Goal: Transaction & Acquisition: Purchase product/service

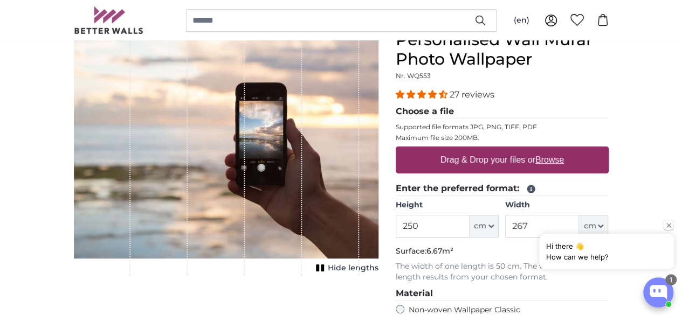
type input "250"
drag, startPoint x: 596, startPoint y: 223, endPoint x: 541, endPoint y: 222, distance: 55.0
click at [541, 222] on div "Hi there 👋 How can we help?" at bounding box center [606, 245] width 135 height 50
click at [579, 218] on input "267" at bounding box center [542, 226] width 74 height 23
click at [598, 224] on div "Hi there 👋 How can we help?" at bounding box center [606, 245] width 135 height 50
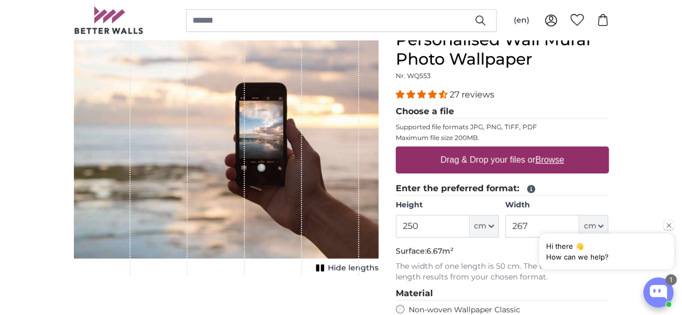
click at [591, 222] on div "Hi there 👋 How can we help?" at bounding box center [606, 245] width 135 height 50
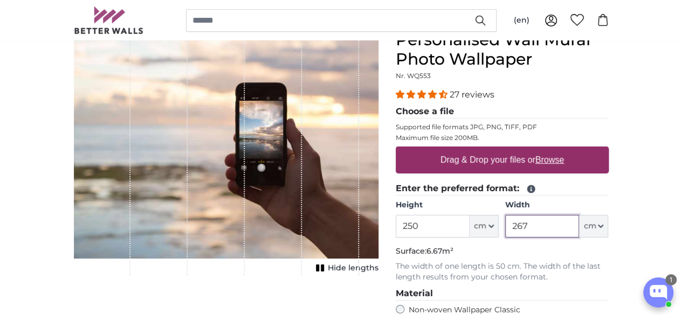
click at [579, 222] on input "267" at bounding box center [542, 226] width 74 height 23
type input "2"
type input "110"
click at [568, 158] on label "Drag & Drop your files or Browse" at bounding box center [502, 160] width 132 height 22
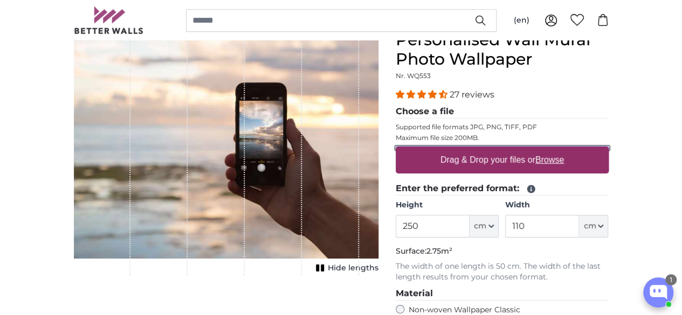
click at [568, 150] on input "Drag & Drop your files or Browse" at bounding box center [502, 148] width 213 height 3
type input "**********"
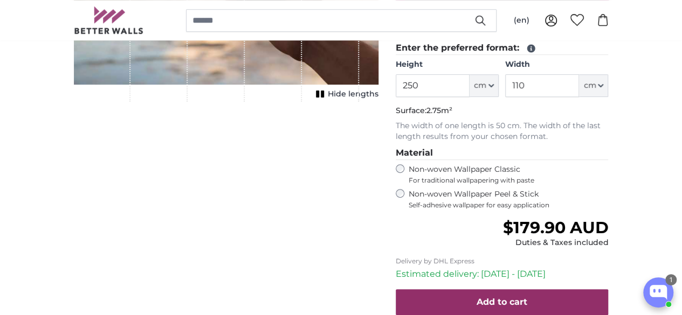
type input "200"
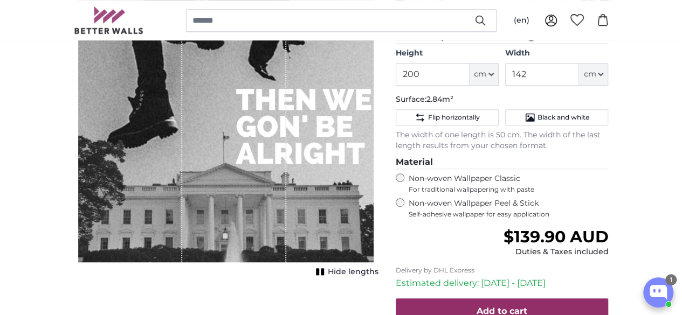
scroll to position [289, 0]
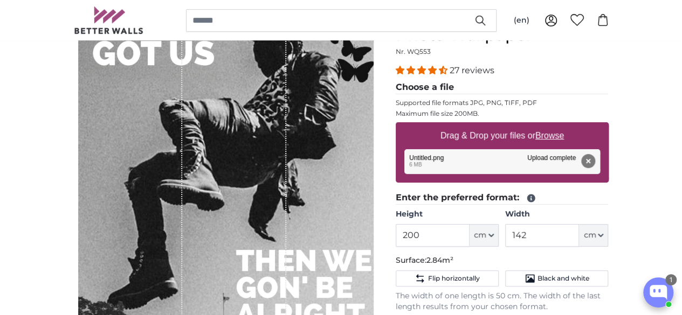
scroll to position [155, 0]
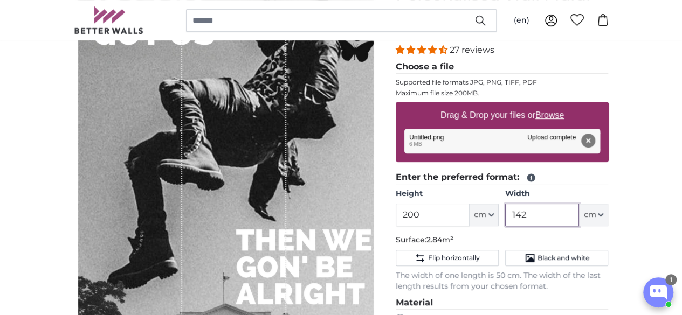
click at [579, 213] on input "142" at bounding box center [542, 215] width 74 height 23
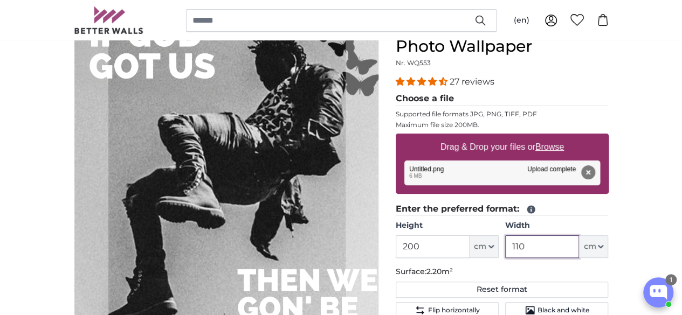
scroll to position [123, 0]
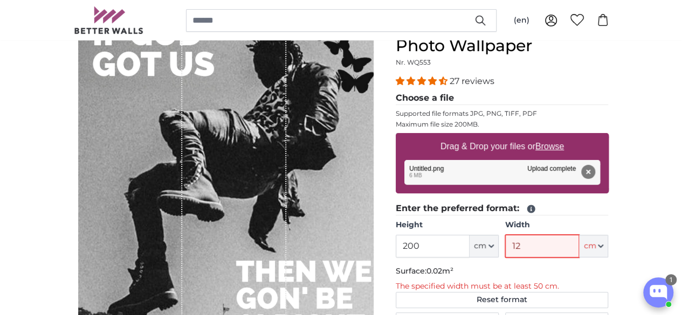
type input "121"
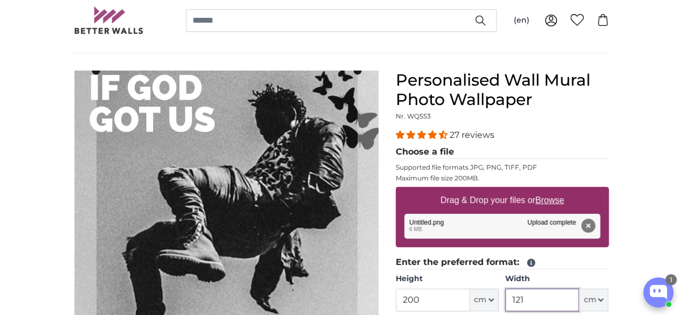
scroll to position [66, 0]
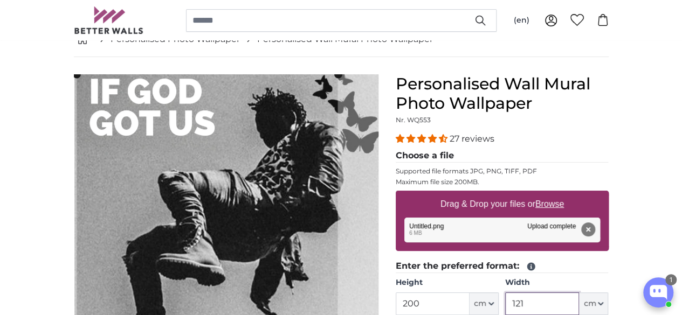
click at [189, 173] on cropper-handle at bounding box center [207, 289] width 261 height 431
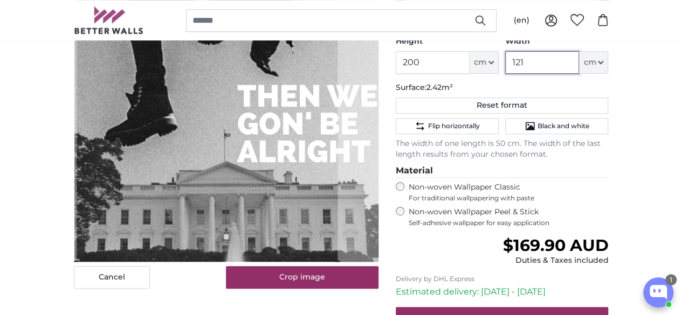
scroll to position [307, 0]
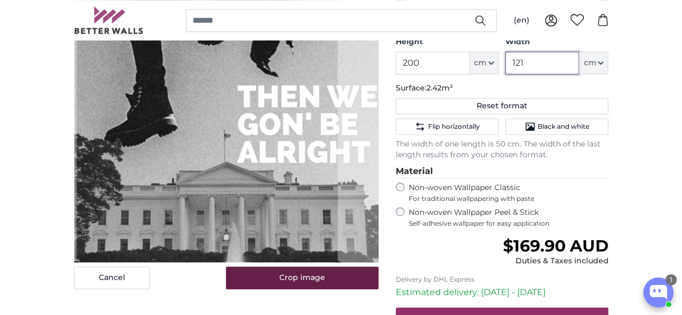
type input "121"
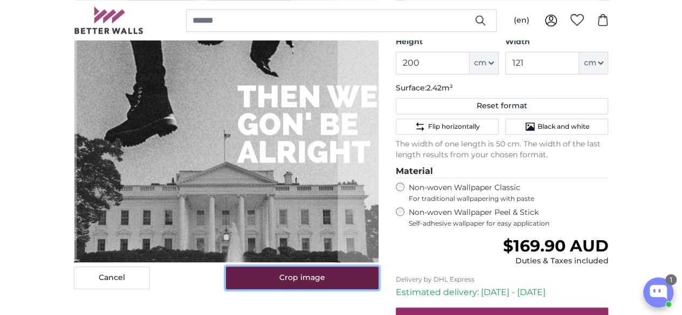
click at [335, 275] on button "Crop image" at bounding box center [302, 278] width 153 height 23
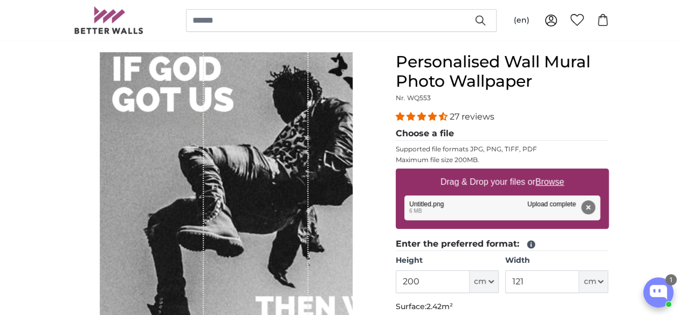
scroll to position [87, 0]
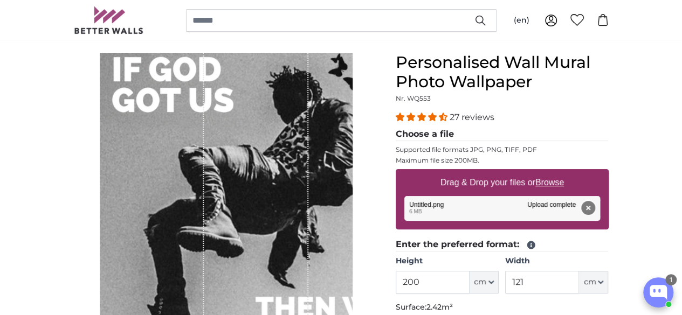
click at [595, 208] on button "Remove" at bounding box center [588, 208] width 14 height 14
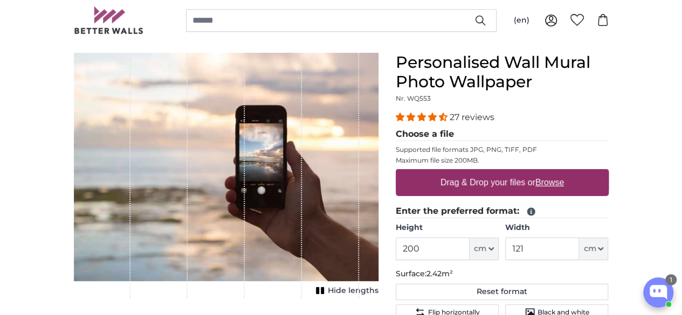
click at [564, 183] on u "Browse" at bounding box center [549, 182] width 29 height 9
click at [608, 172] on input "Drag & Drop your files or Browse" at bounding box center [502, 170] width 213 height 3
type input "**********"
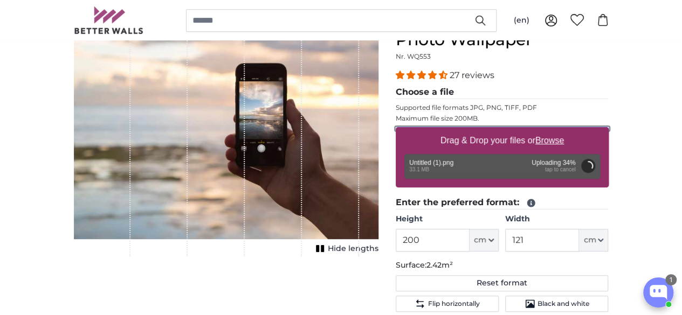
scroll to position [129, 0]
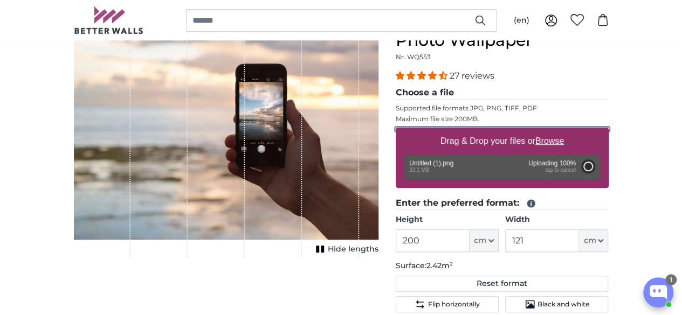
type input "142"
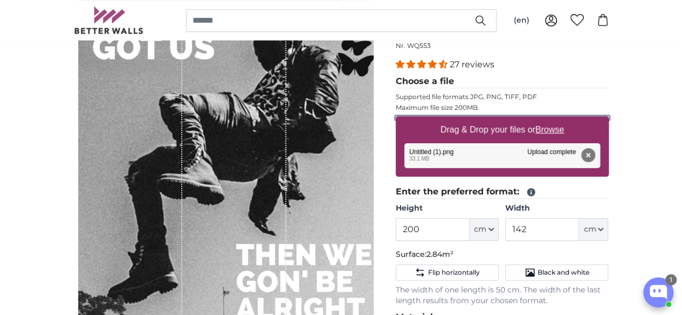
scroll to position [139, 0]
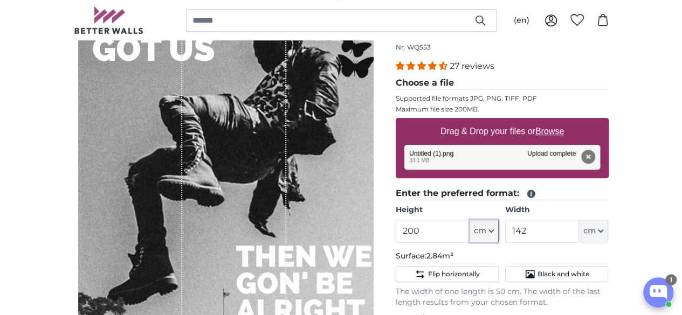
click at [494, 232] on icon "button" at bounding box center [490, 231] width 5 height 5
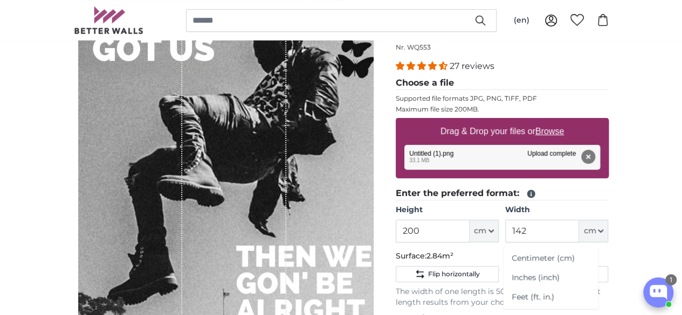
click at [378, 193] on div "Hide lengths" at bounding box center [226, 217] width 305 height 431
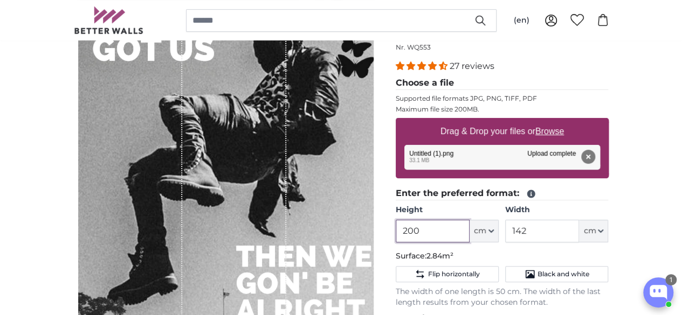
click at [470, 222] on input "200" at bounding box center [433, 231] width 74 height 23
type input "2"
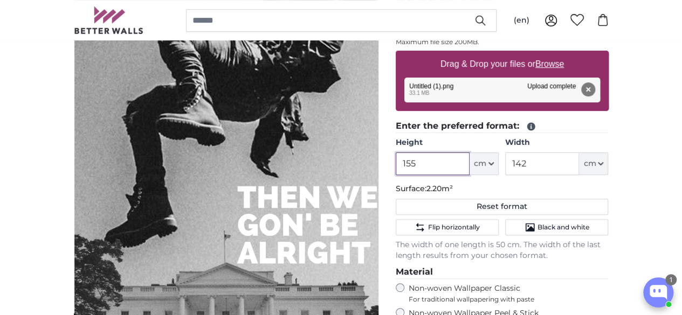
scroll to position [205, 0]
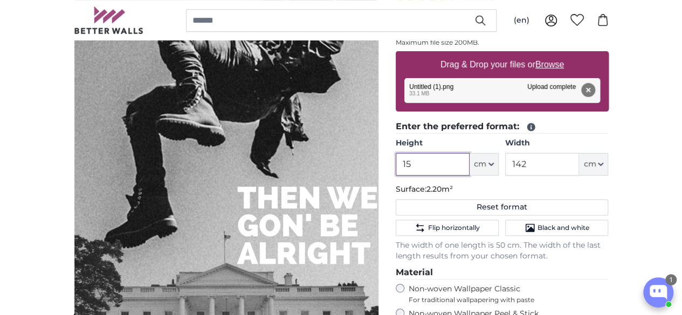
type input "1"
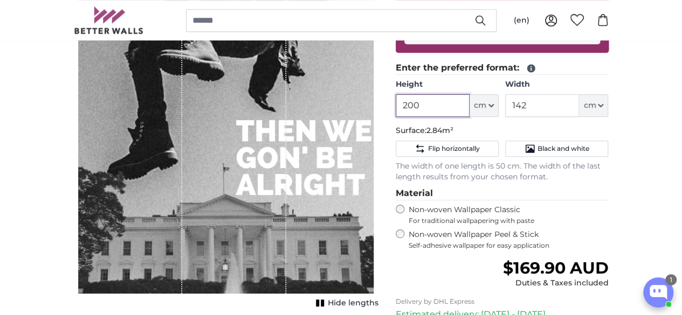
scroll to position [265, 0]
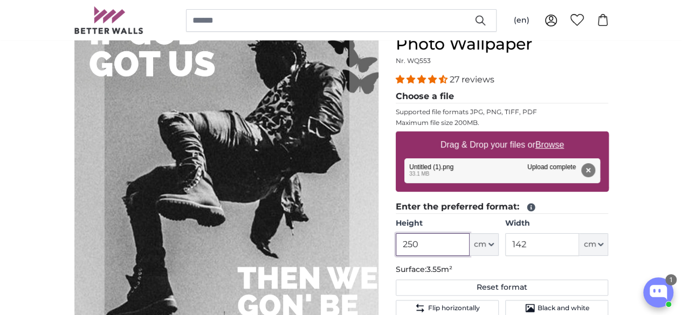
scroll to position [146, 0]
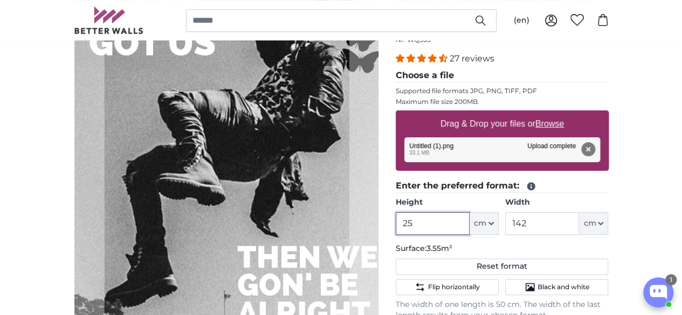
type input "2"
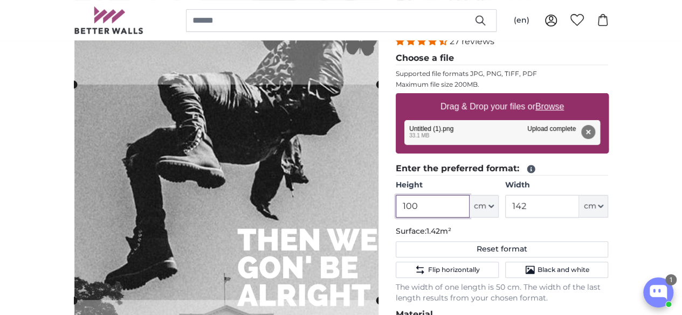
scroll to position [164, 0]
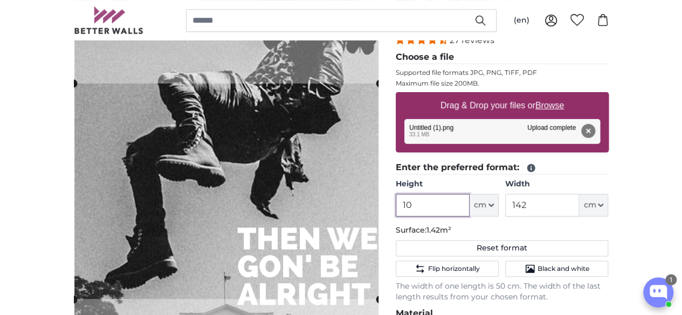
type input "1"
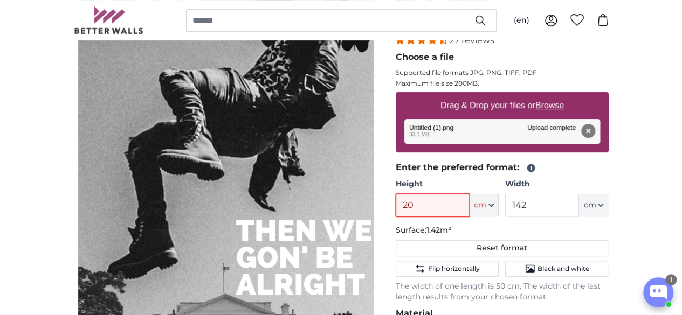
type input "200"
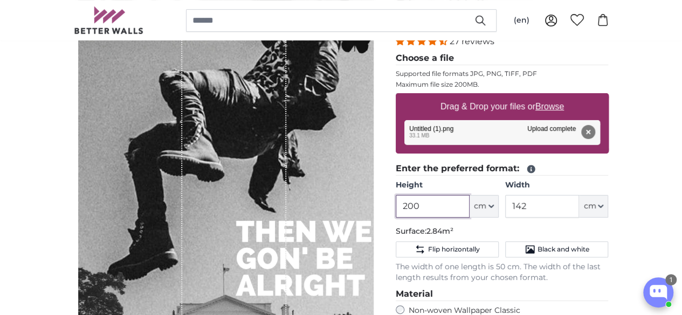
scroll to position [168, 0]
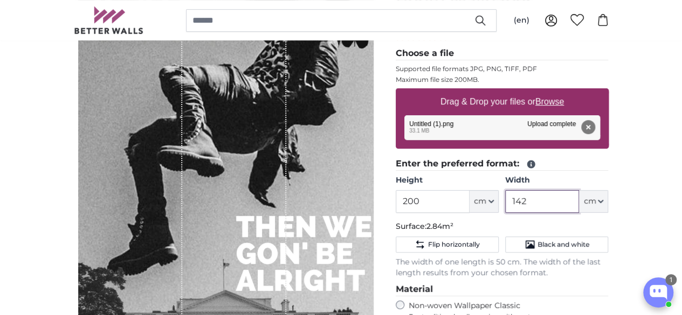
click at [579, 198] on input "142" at bounding box center [542, 201] width 74 height 23
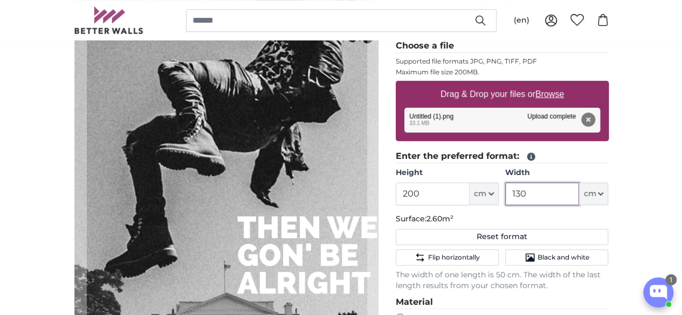
scroll to position [180, 0]
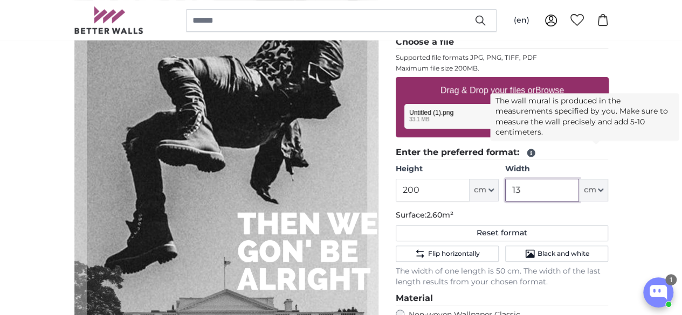
type input "1"
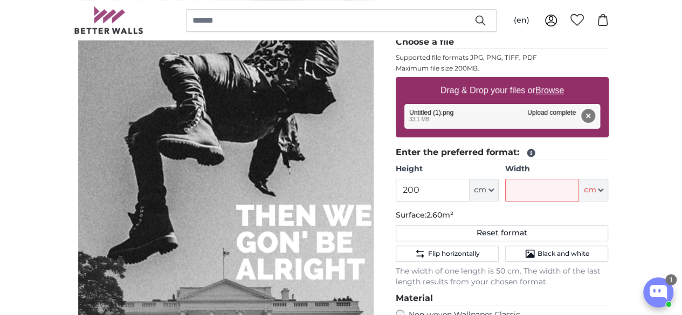
click at [595, 116] on button "Remove" at bounding box center [588, 116] width 14 height 14
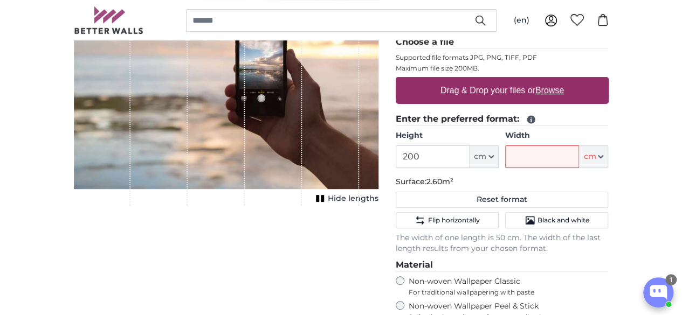
click at [564, 92] on u "Browse" at bounding box center [549, 90] width 29 height 9
click at [609, 80] on input "Drag & Drop your files or Browse" at bounding box center [502, 78] width 213 height 3
type input "**********"
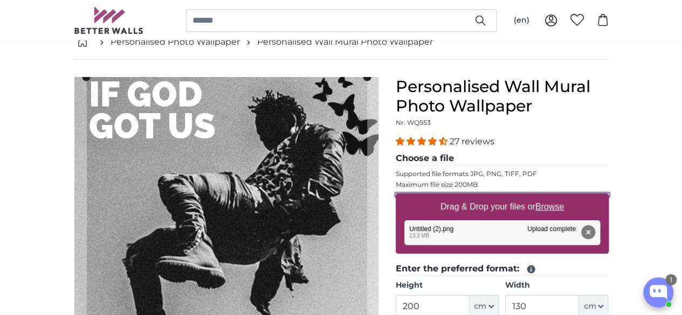
scroll to position [61, 0]
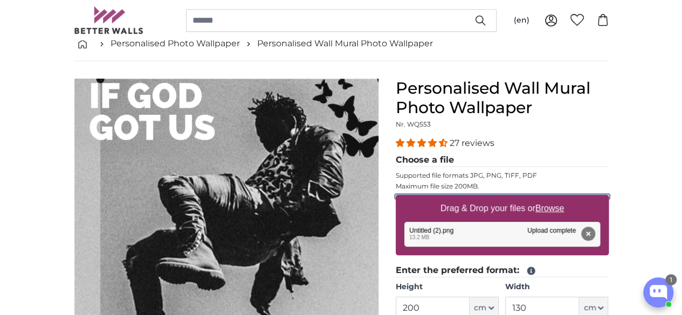
click at [239, 171] on cropper-handle at bounding box center [240, 294] width 280 height 431
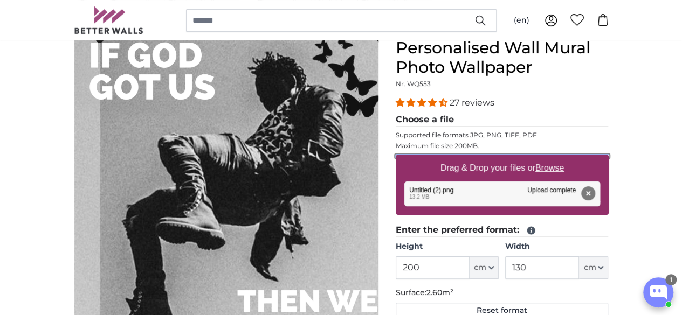
scroll to position [101, 0]
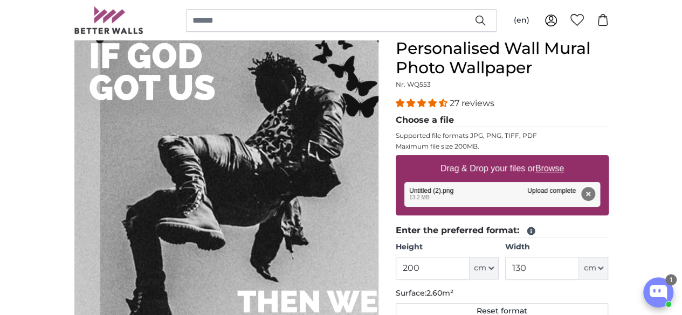
click at [595, 192] on button "Remove" at bounding box center [588, 194] width 14 height 14
type input "142"
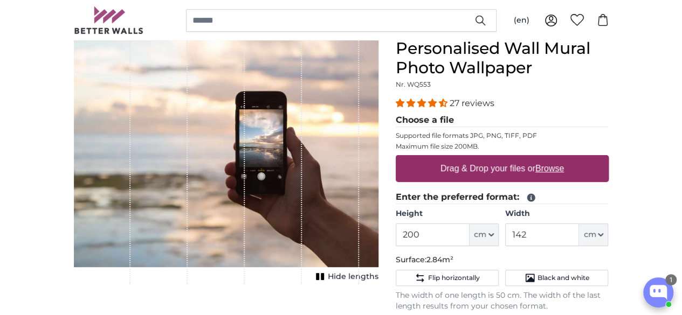
click at [564, 172] on u "Browse" at bounding box center [549, 168] width 29 height 9
click at [609, 158] on input "Drag & Drop your files or Browse" at bounding box center [502, 156] width 213 height 3
type input "**********"
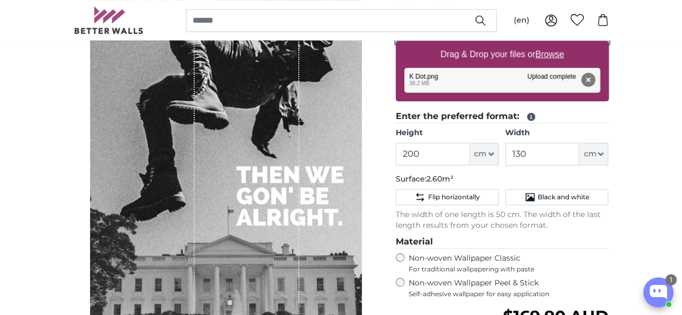
scroll to position [198, 0]
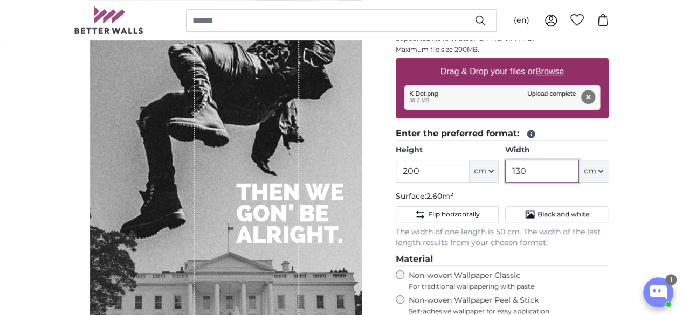
click at [579, 167] on input "130" at bounding box center [542, 171] width 74 height 23
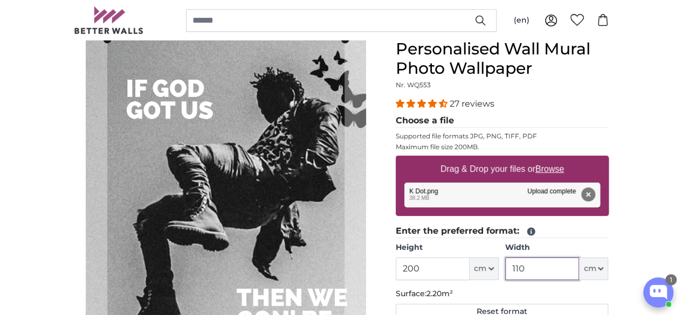
scroll to position [101, 0]
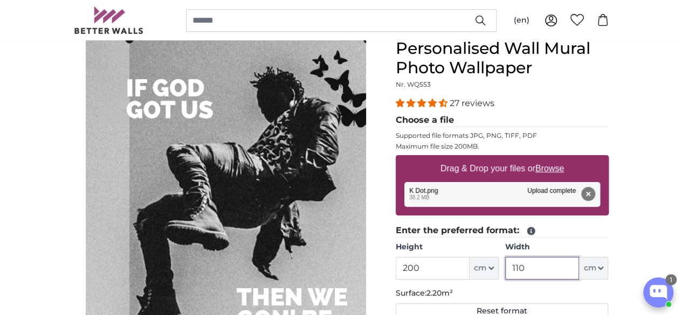
click at [302, 174] on cropper-handle at bounding box center [247, 254] width 237 height 431
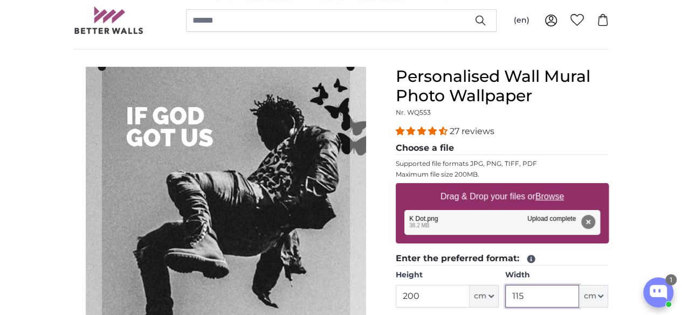
scroll to position [72, 0]
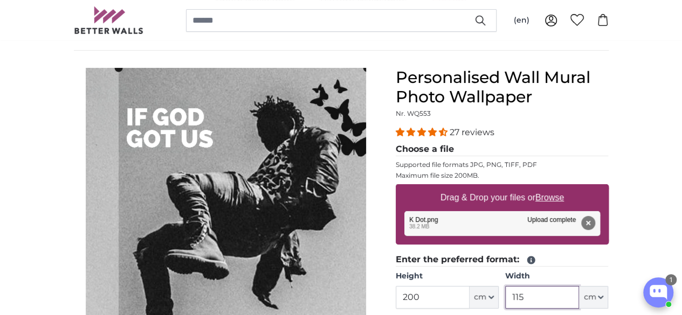
click at [313, 188] on cropper-handle at bounding box center [243, 283] width 248 height 431
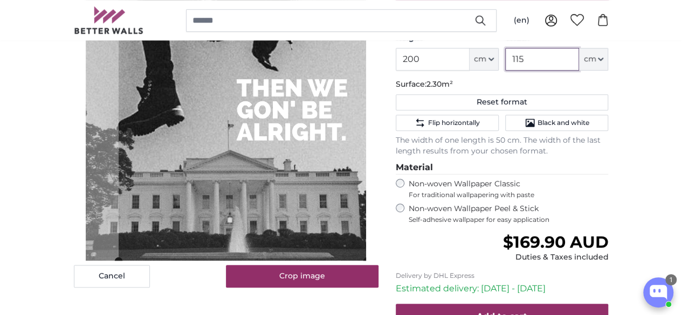
scroll to position [310, 0]
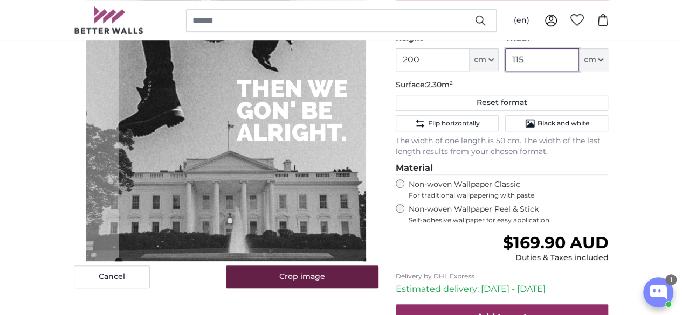
type input "115"
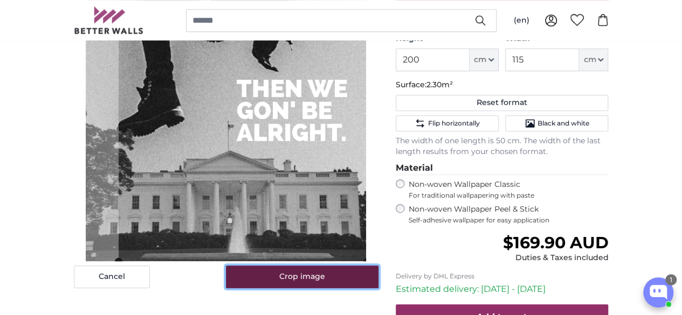
click at [355, 274] on button "Crop image" at bounding box center [302, 277] width 153 height 23
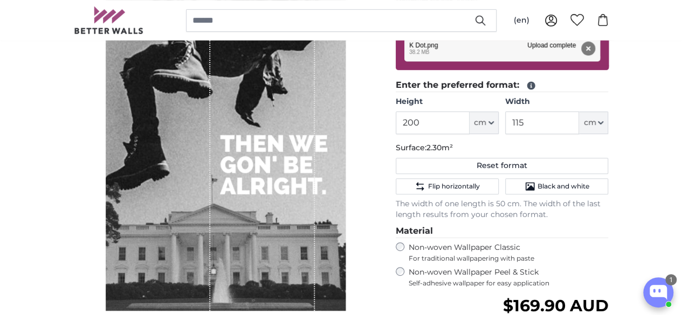
scroll to position [245, 0]
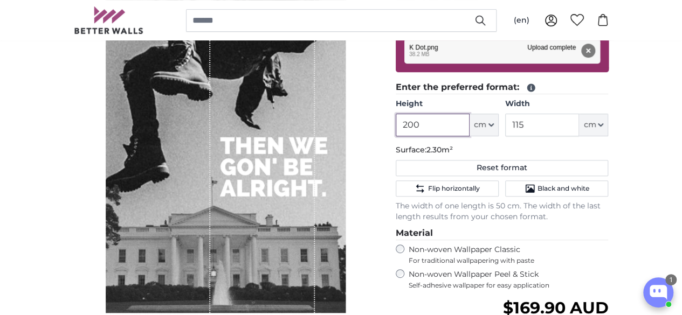
click at [470, 125] on input "200" at bounding box center [433, 125] width 74 height 23
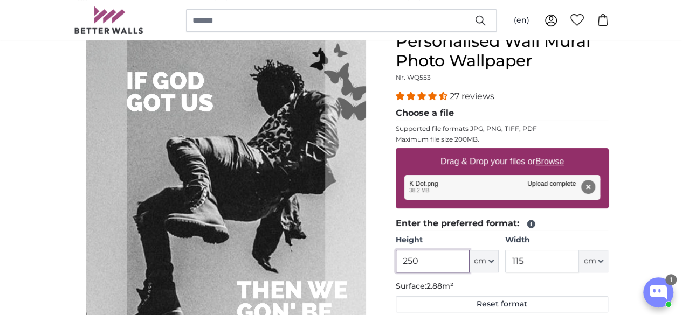
scroll to position [66, 0]
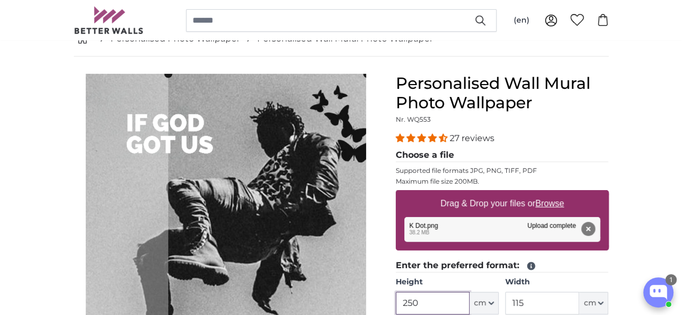
click at [295, 161] on cropper-handle at bounding box center [267, 289] width 198 height 431
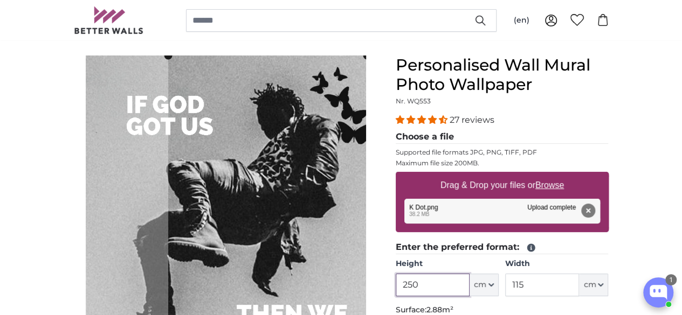
scroll to position [82, 0]
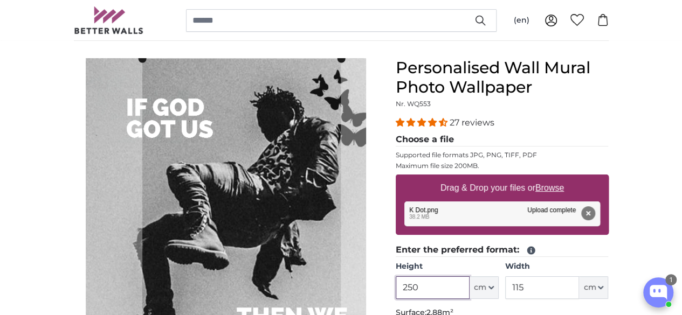
click at [215, 203] on cropper-handle at bounding box center [241, 274] width 198 height 431
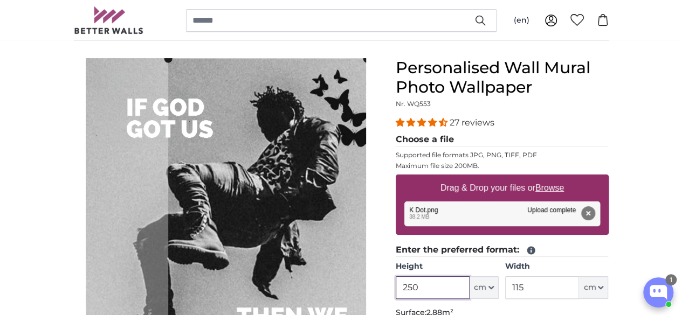
click at [207, 211] on cropper-handle at bounding box center [267, 274] width 198 height 431
type input "200"
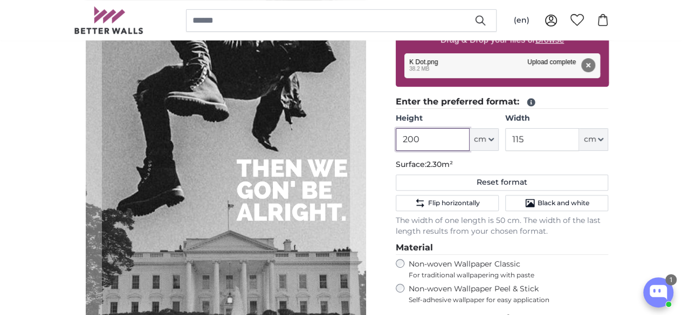
scroll to position [230, 0]
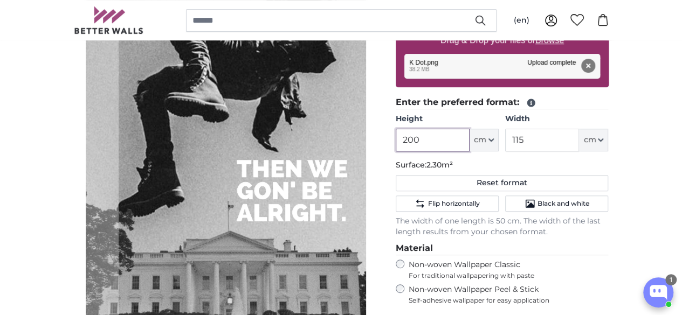
click at [307, 219] on cropper-handle at bounding box center [243, 126] width 248 height 431
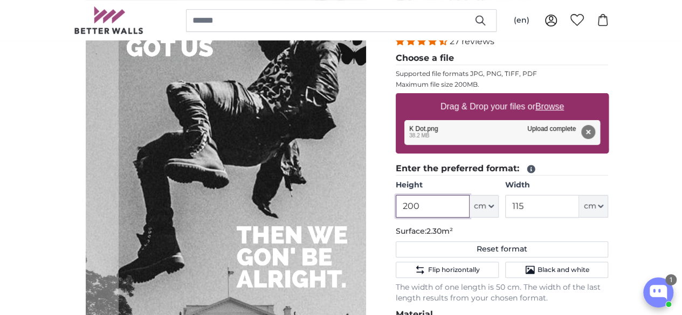
scroll to position [164, 0]
